Goal: Navigation & Orientation: Go to known website

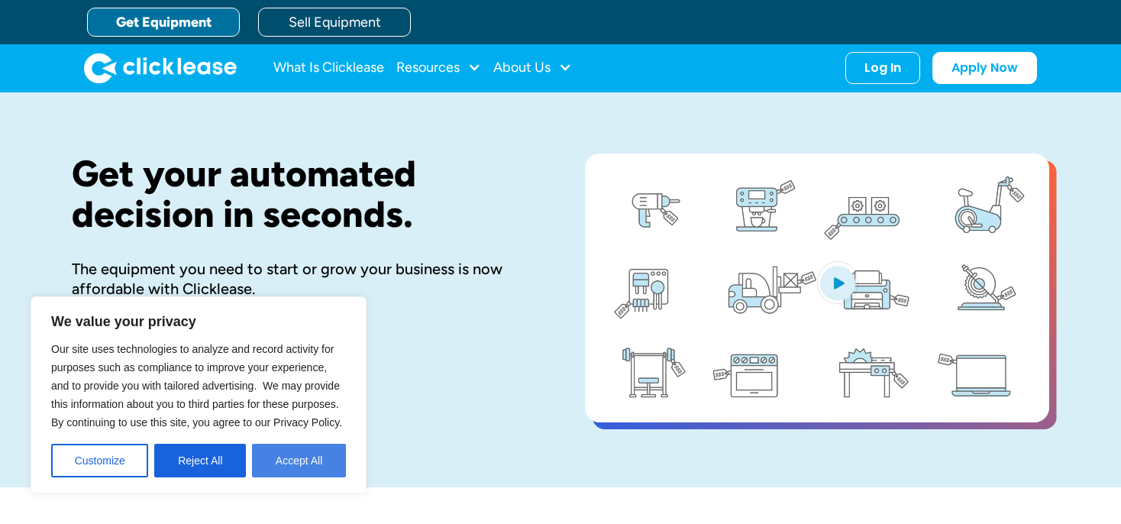
click at [305, 454] on button "Accept All" at bounding box center [299, 461] width 94 height 34
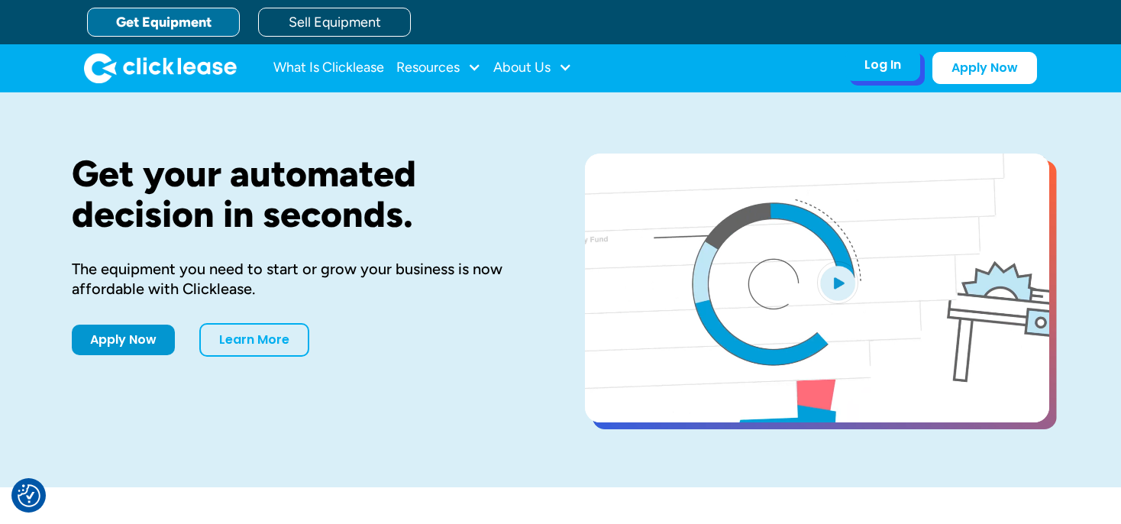
click at [884, 69] on div "Log In" at bounding box center [883, 64] width 37 height 15
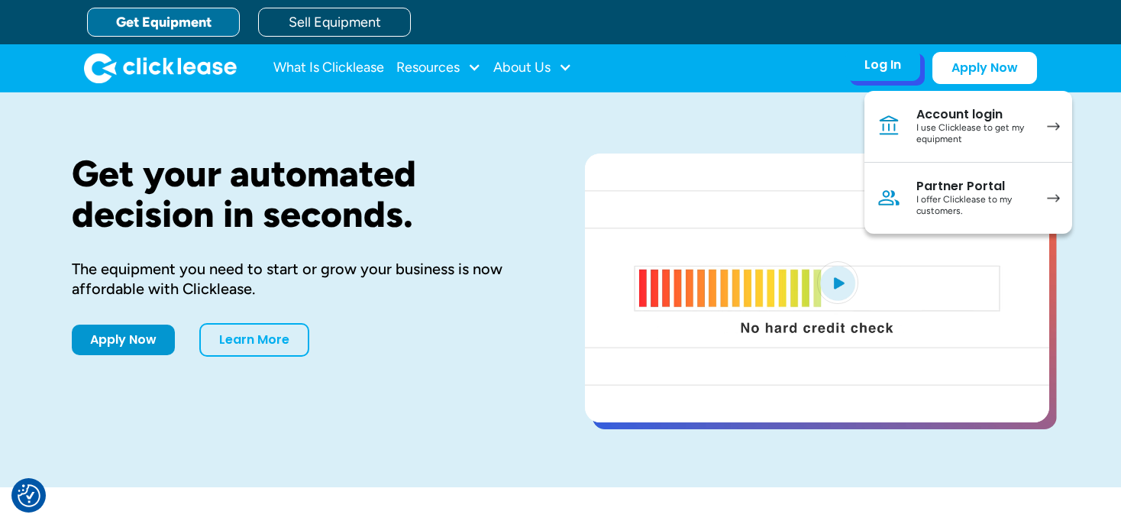
click at [963, 124] on div "I use Clicklease to get my equipment" at bounding box center [974, 134] width 115 height 24
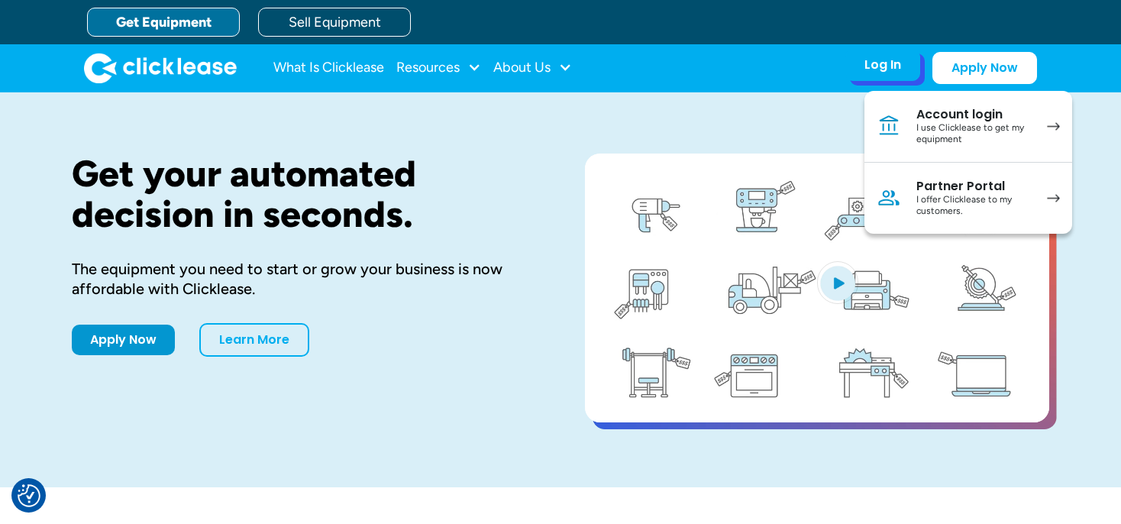
click at [950, 196] on div "I offer Clicklease to my customers." at bounding box center [974, 206] width 115 height 24
